Goal: Information Seeking & Learning: Learn about a topic

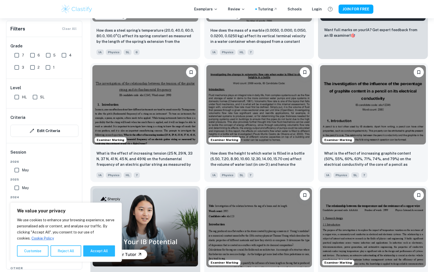
scroll to position [273, 0]
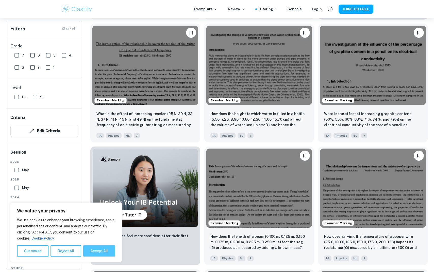
click at [102, 255] on button "Accept All" at bounding box center [99, 251] width 32 height 11
checkbox input "true"
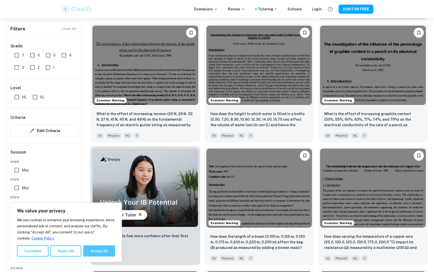
checkbox input "true"
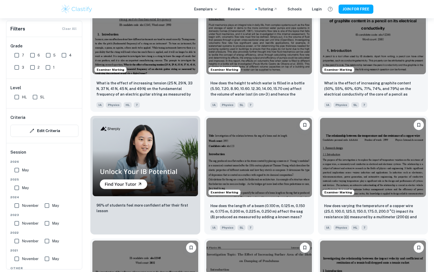
scroll to position [0, 0]
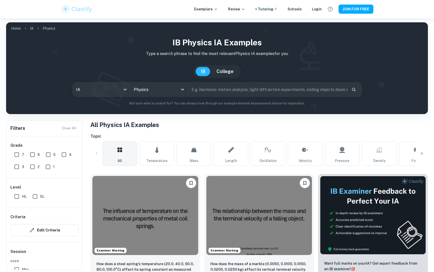
click at [212, 92] on input "text" at bounding box center [267, 89] width 159 height 14
type input "centrifugal"
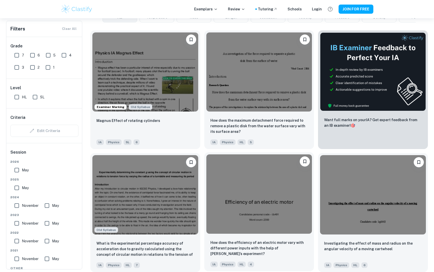
scroll to position [143, 0]
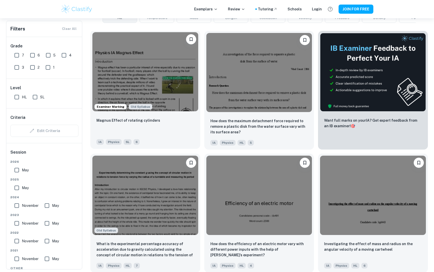
click at [177, 95] on img at bounding box center [145, 71] width 106 height 79
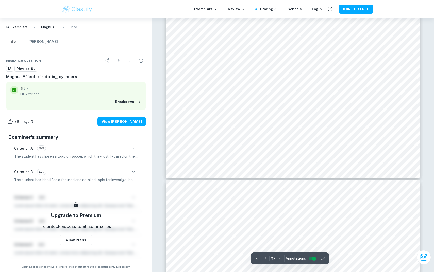
scroll to position [2453, 0]
type input "10"
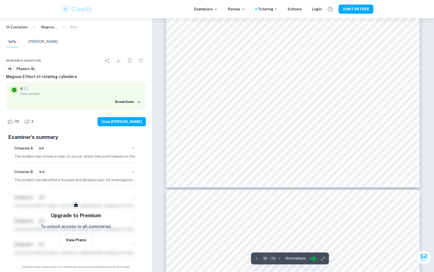
scroll to position [3567, 0]
